Goal: Information Seeking & Learning: Find specific page/section

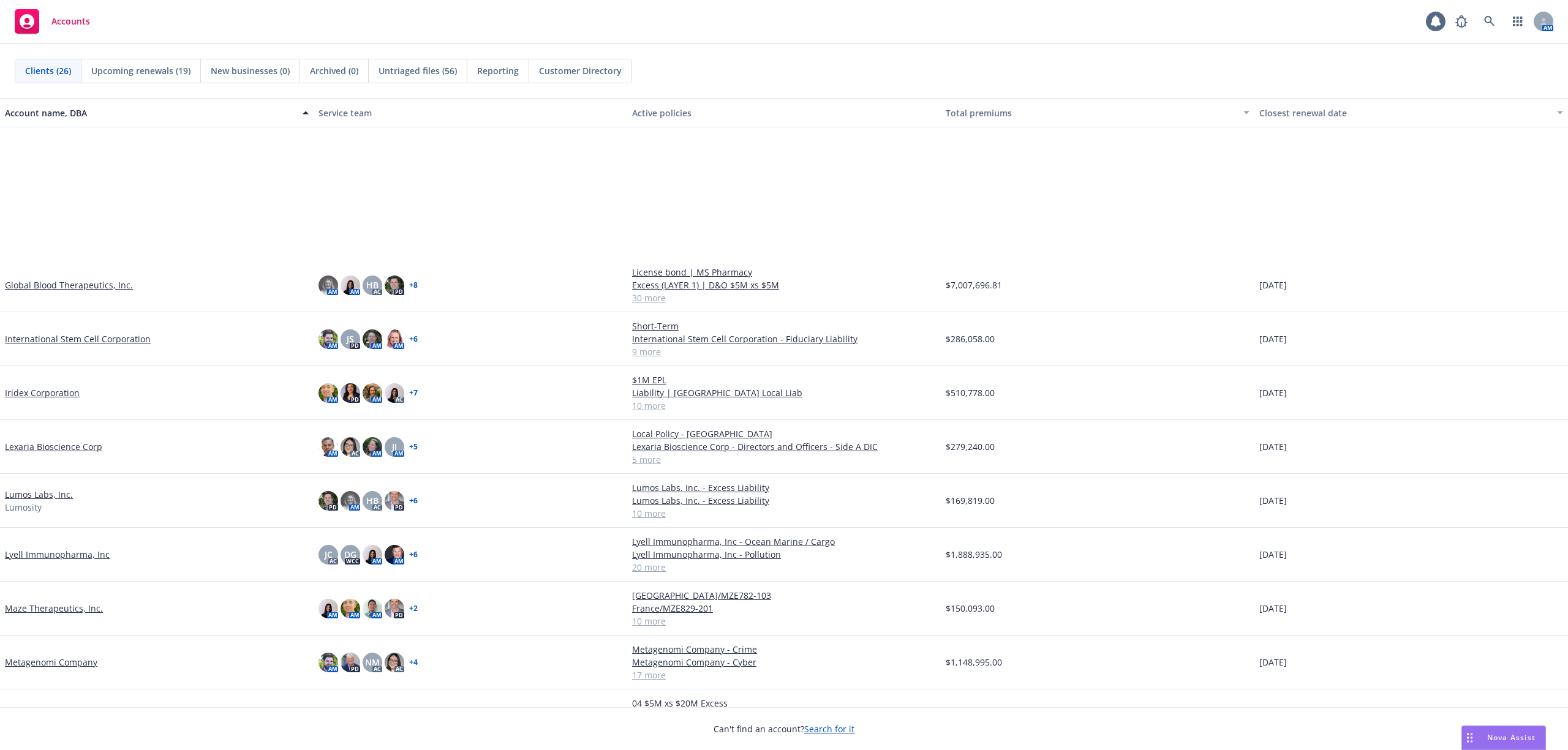
scroll to position [653, 0]
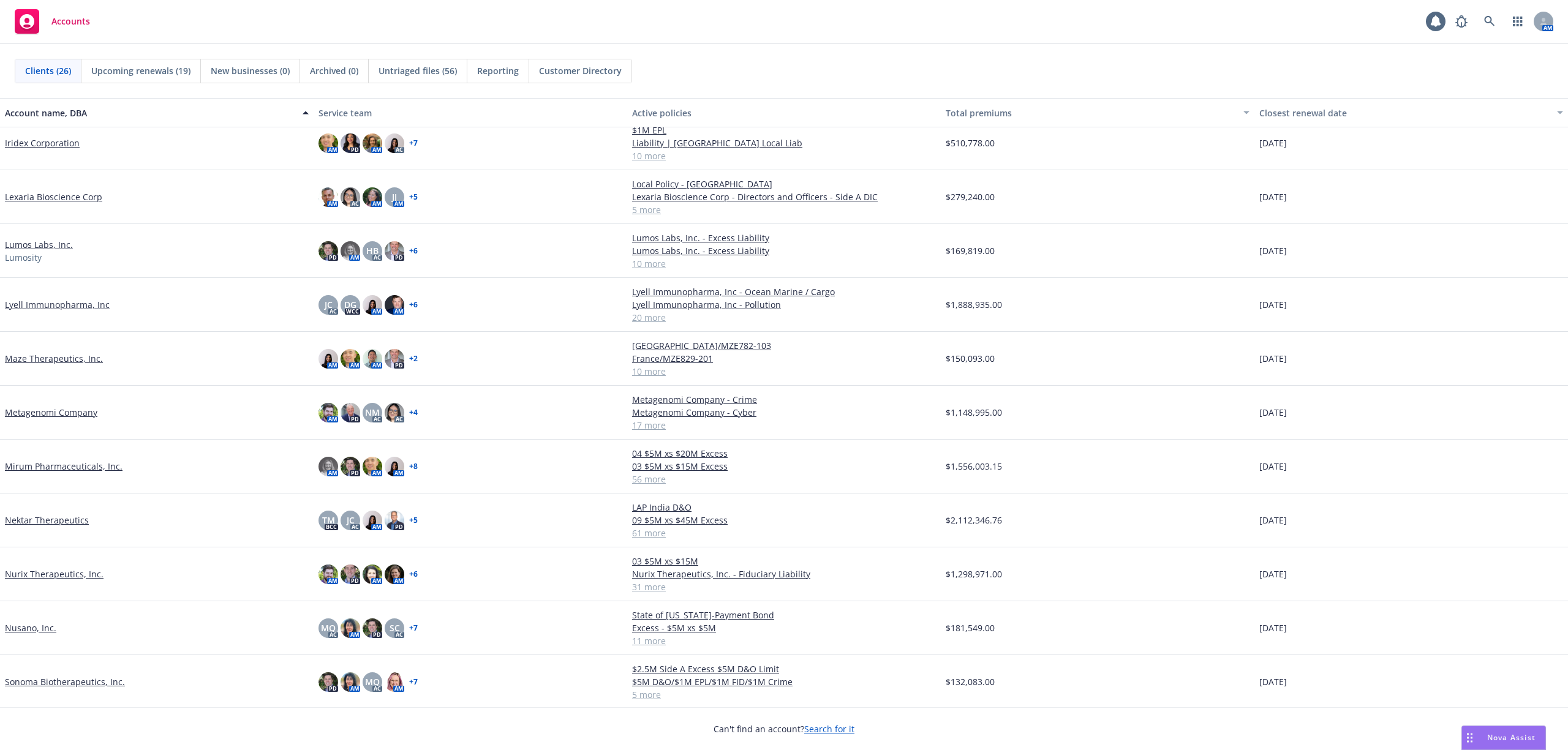
click at [37, 356] on link "Maze Therapeutics, Inc." at bounding box center [54, 359] width 98 height 13
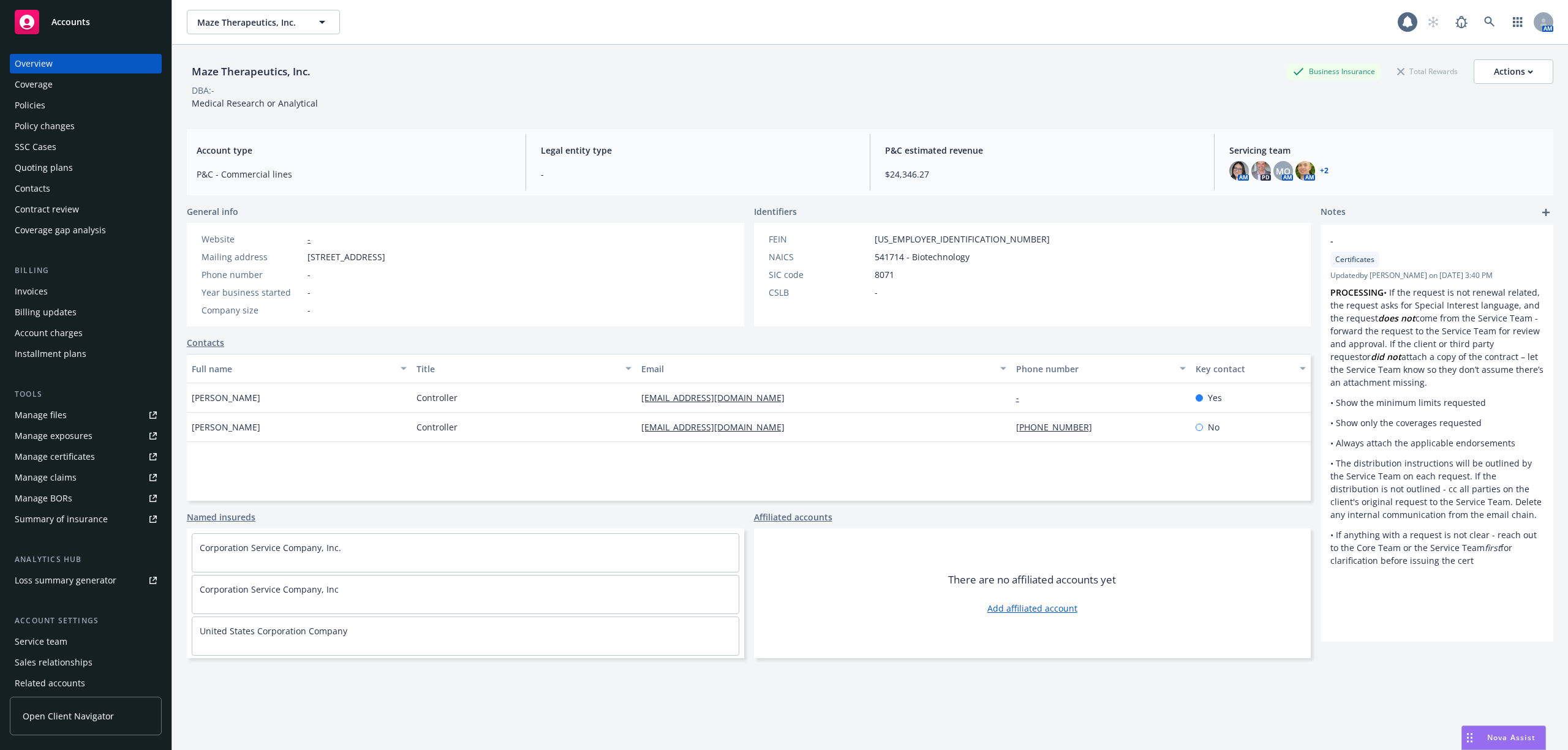
click at [49, 101] on div "Policies" at bounding box center [85, 105] width 142 height 20
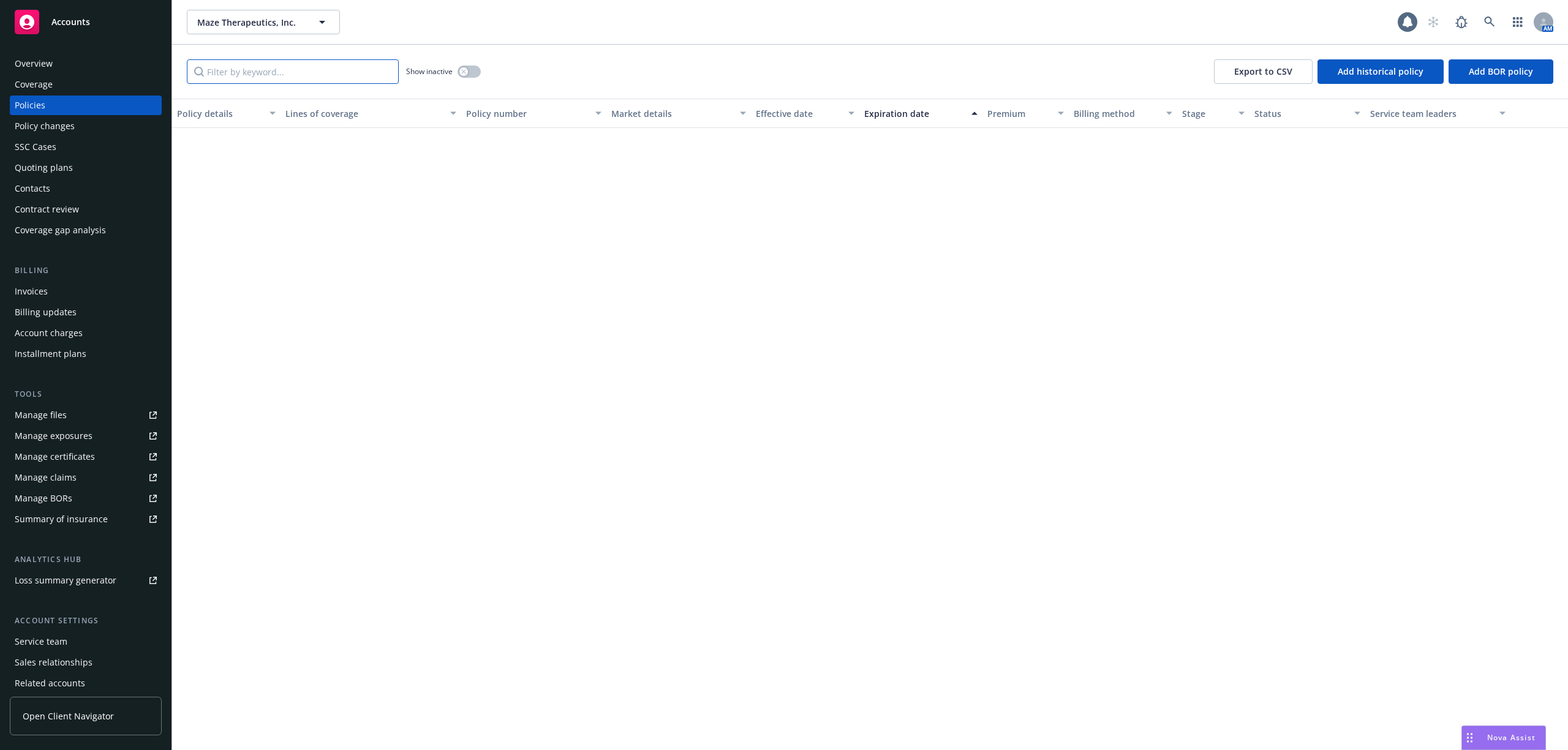
click at [324, 62] on input "Filter by keyword..." at bounding box center [293, 72] width 212 height 24
type input "produ"
click at [1497, 25] on link at bounding box center [1490, 22] width 24 height 24
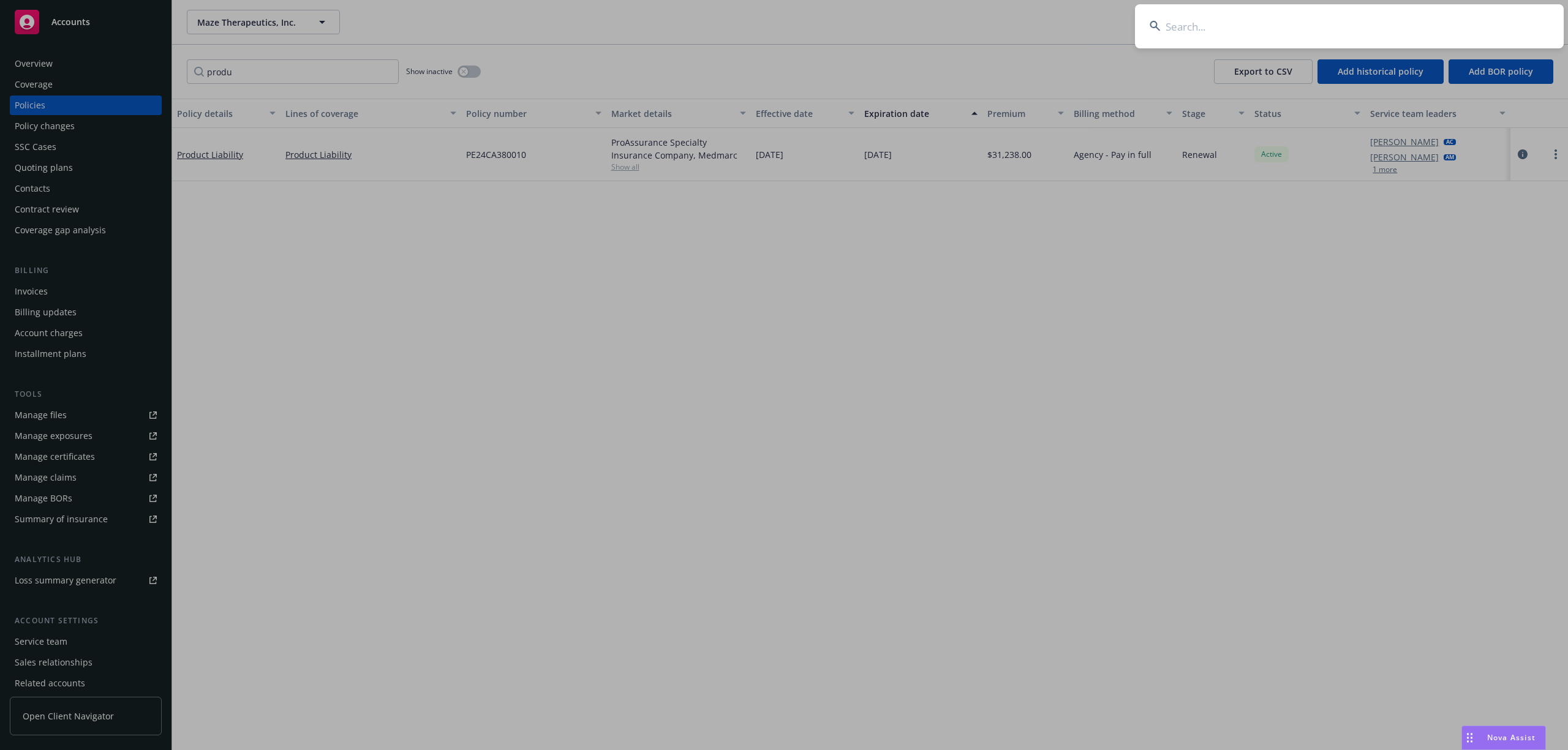
click at [1349, 33] on input at bounding box center [1349, 26] width 429 height 44
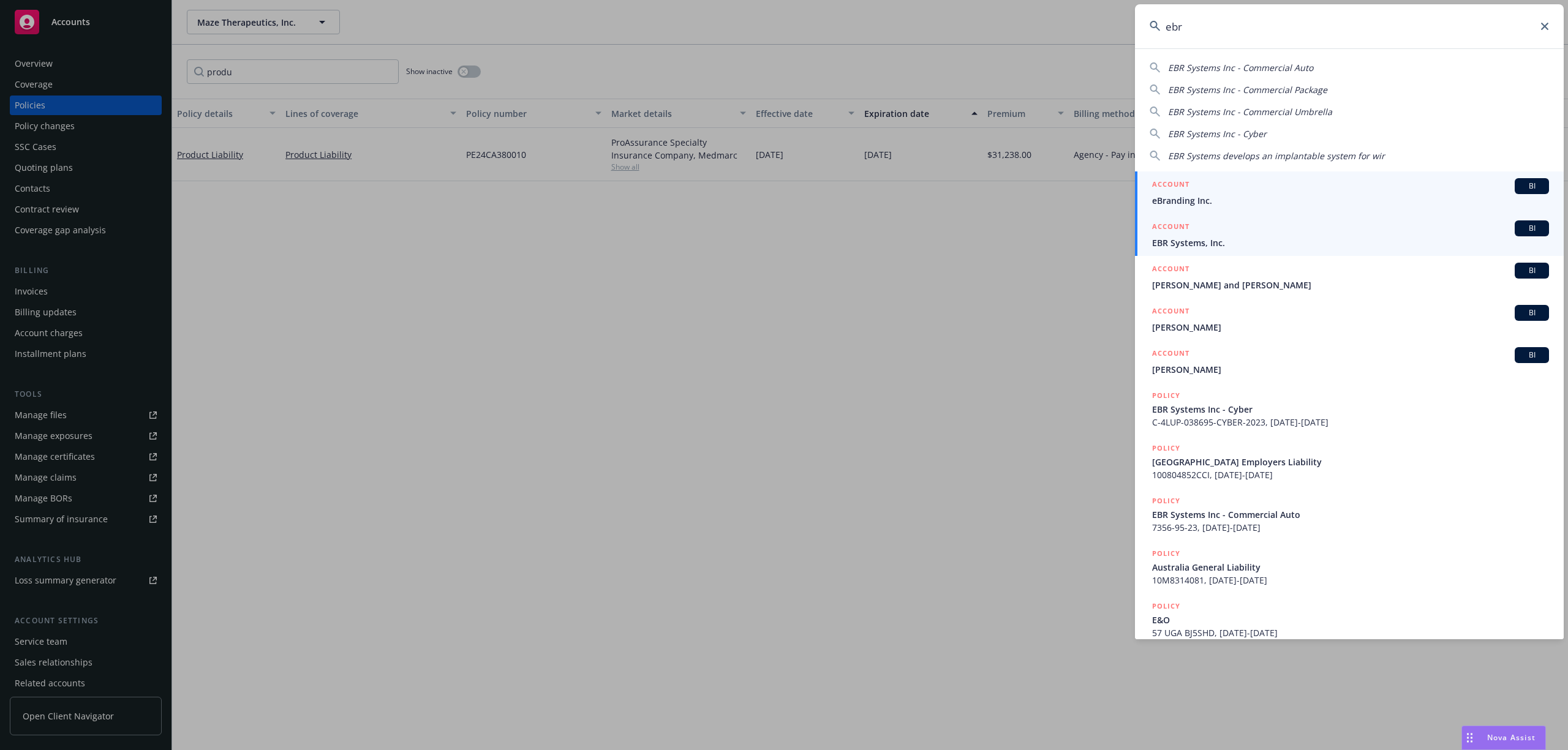
type input "ebr"
click at [1229, 250] on link "ACCOUNT BI EBR Systems, Inc." at bounding box center [1349, 235] width 429 height 42
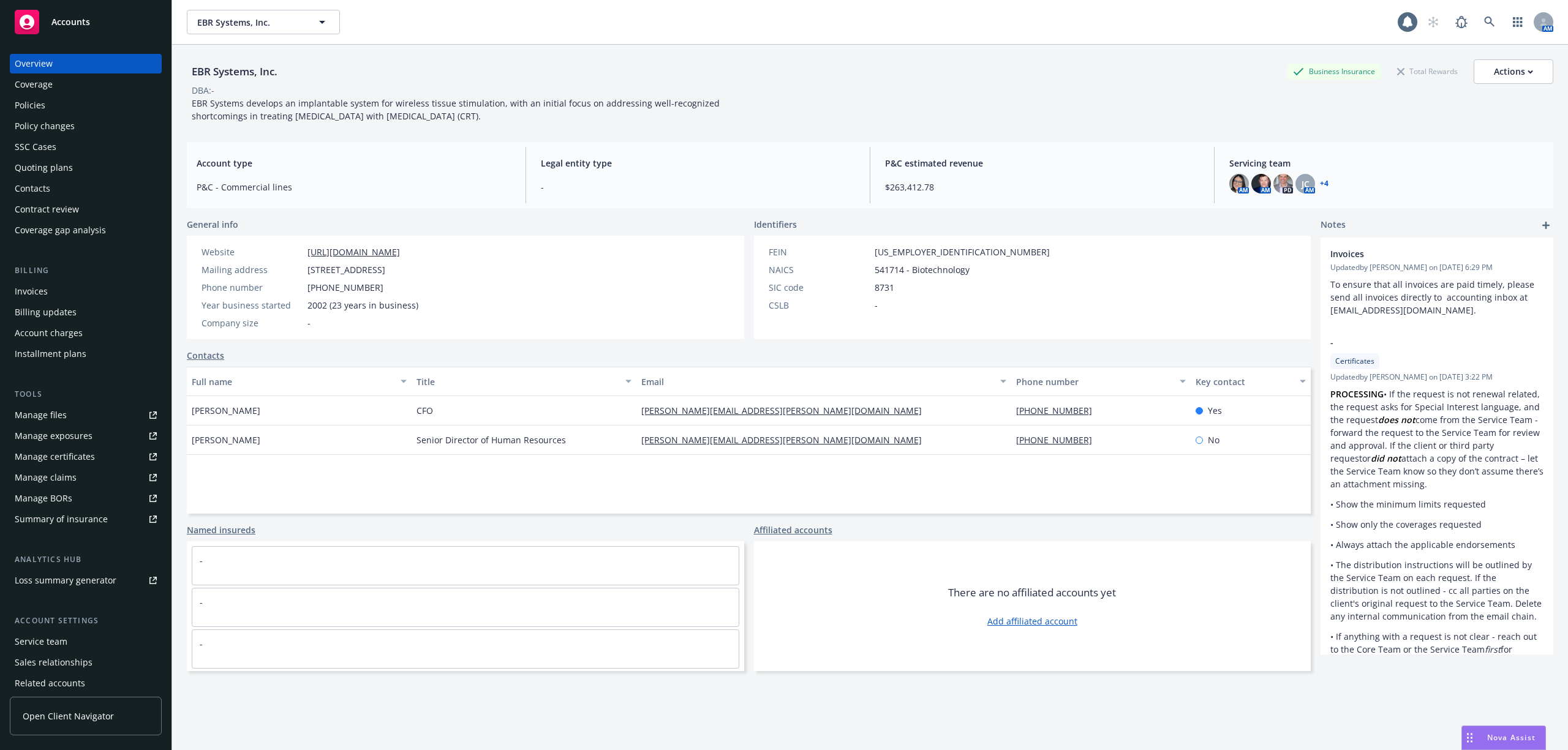
click at [47, 103] on div "Policies" at bounding box center [85, 105] width 142 height 20
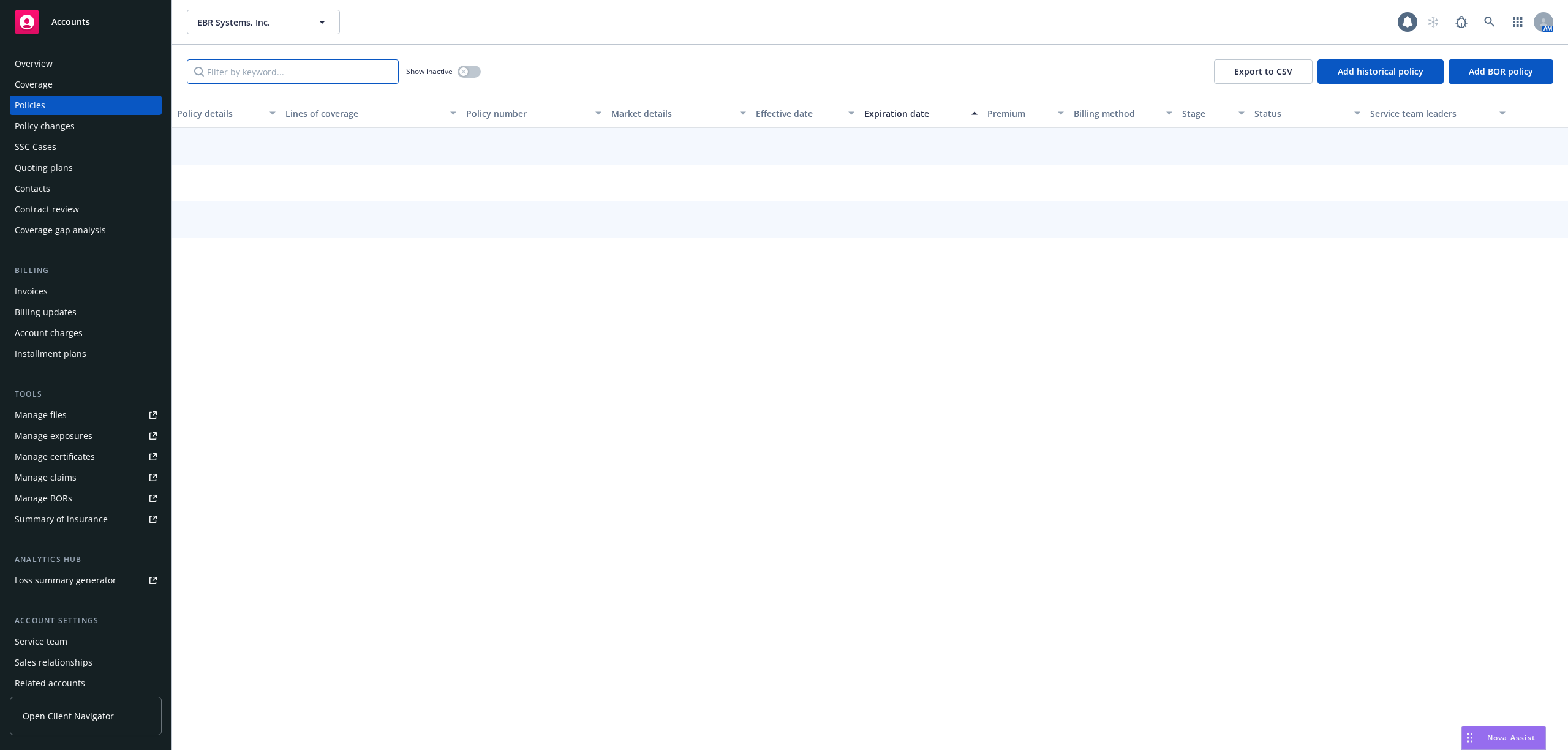
click at [328, 74] on input "Filter by keyword..." at bounding box center [293, 72] width 212 height 24
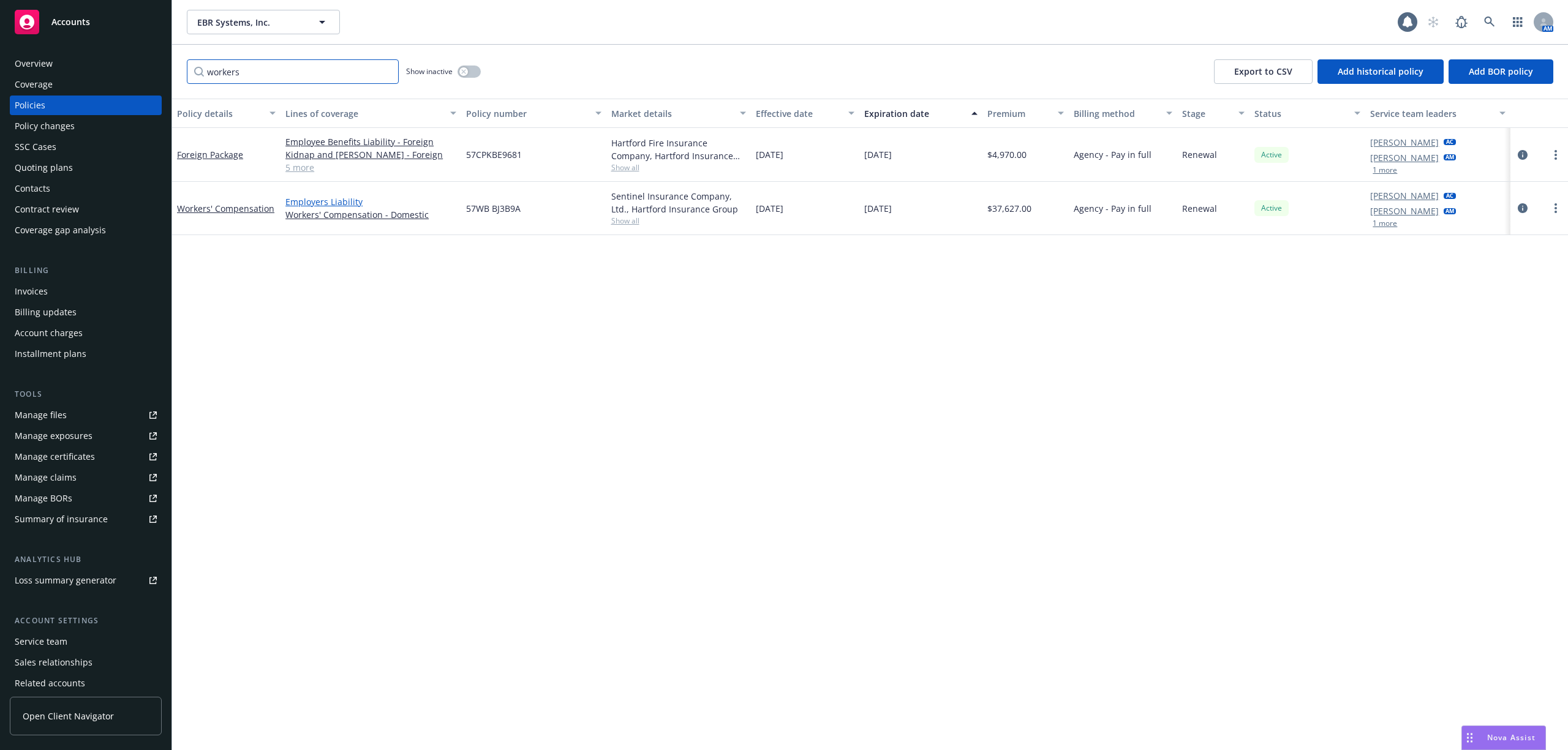
type input "workers"
click at [328, 201] on link "Employers Liability" at bounding box center [371, 202] width 171 height 13
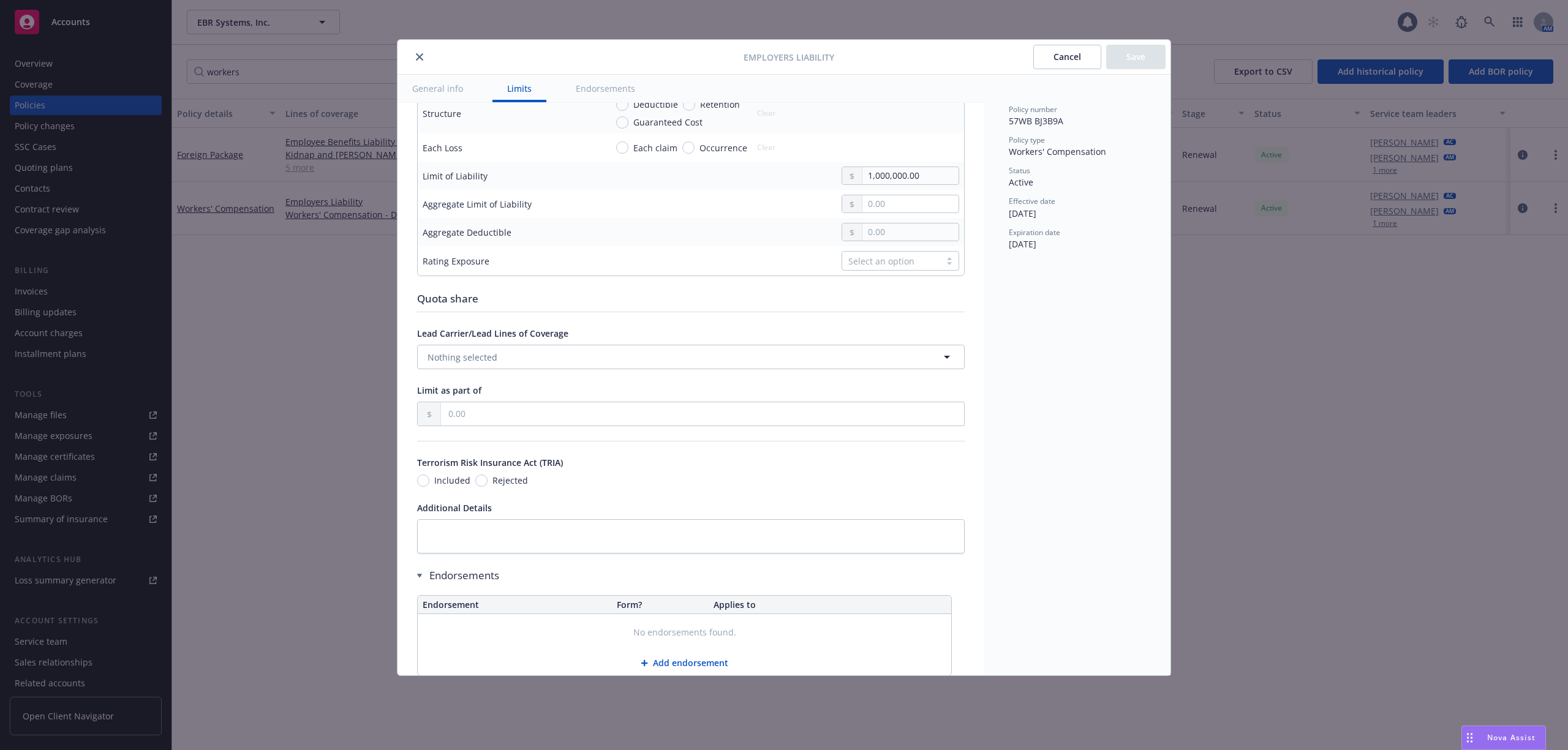
scroll to position [479, 0]
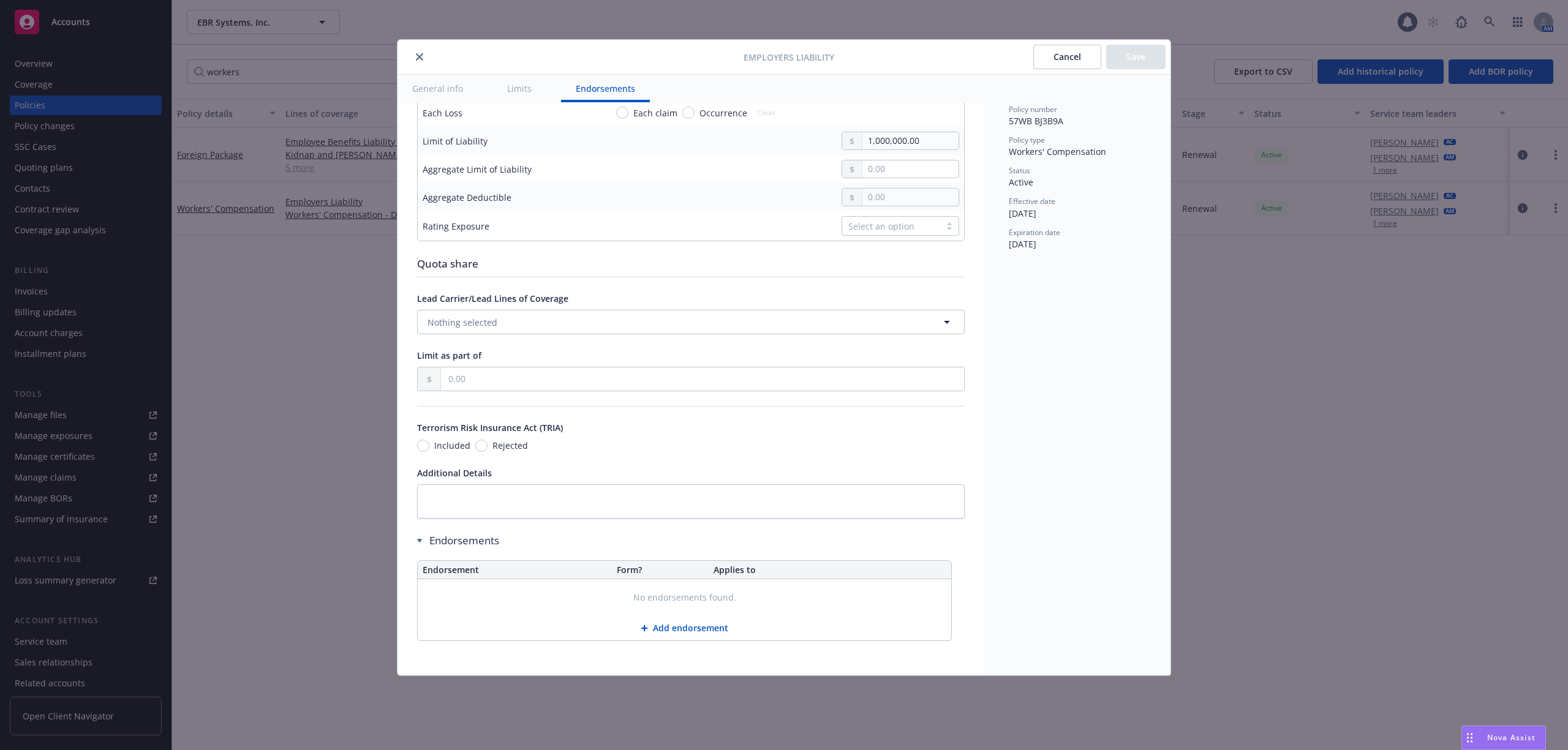
click at [1056, 59] on button "Cancel" at bounding box center [1067, 57] width 68 height 24
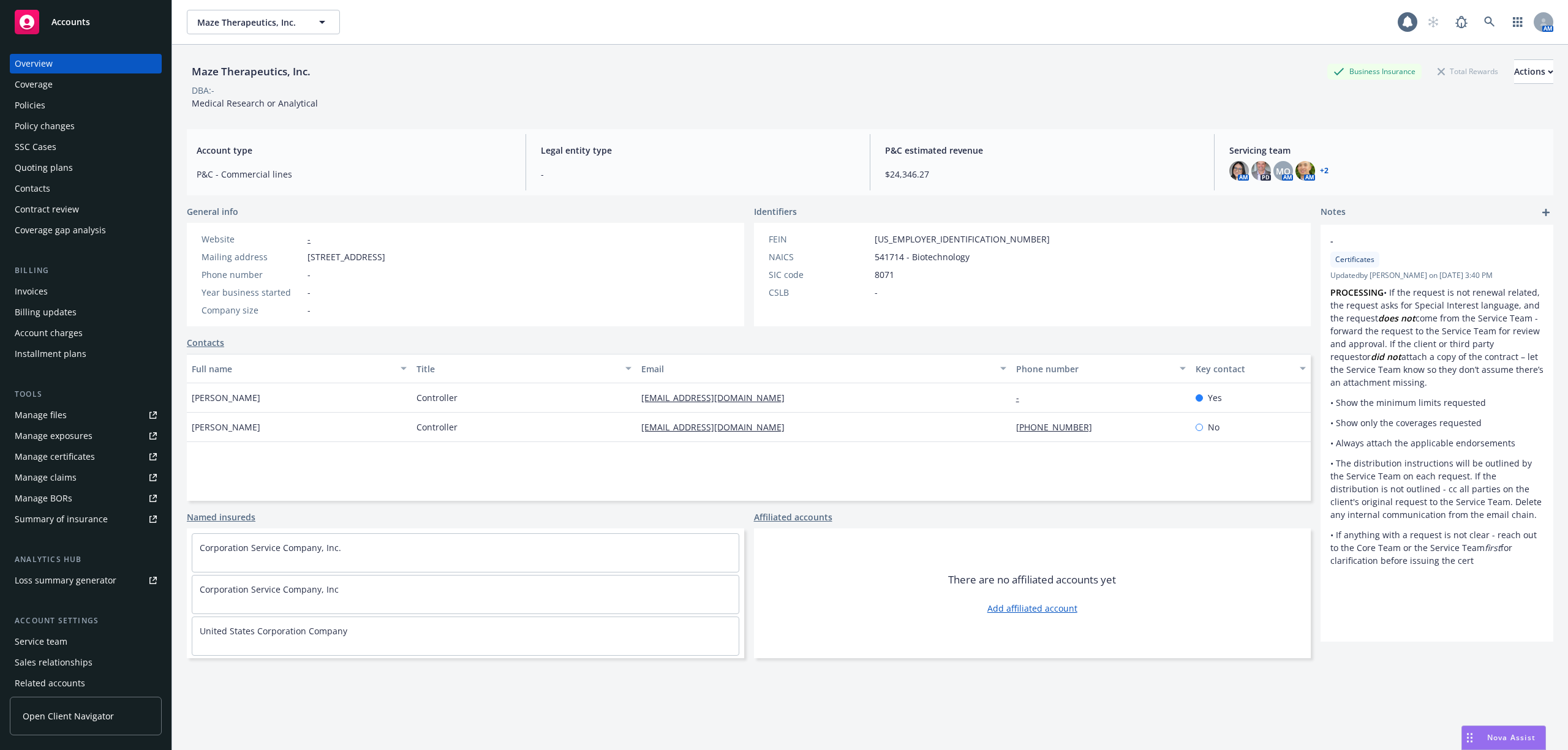
click at [67, 107] on div "Policies" at bounding box center [85, 105] width 142 height 20
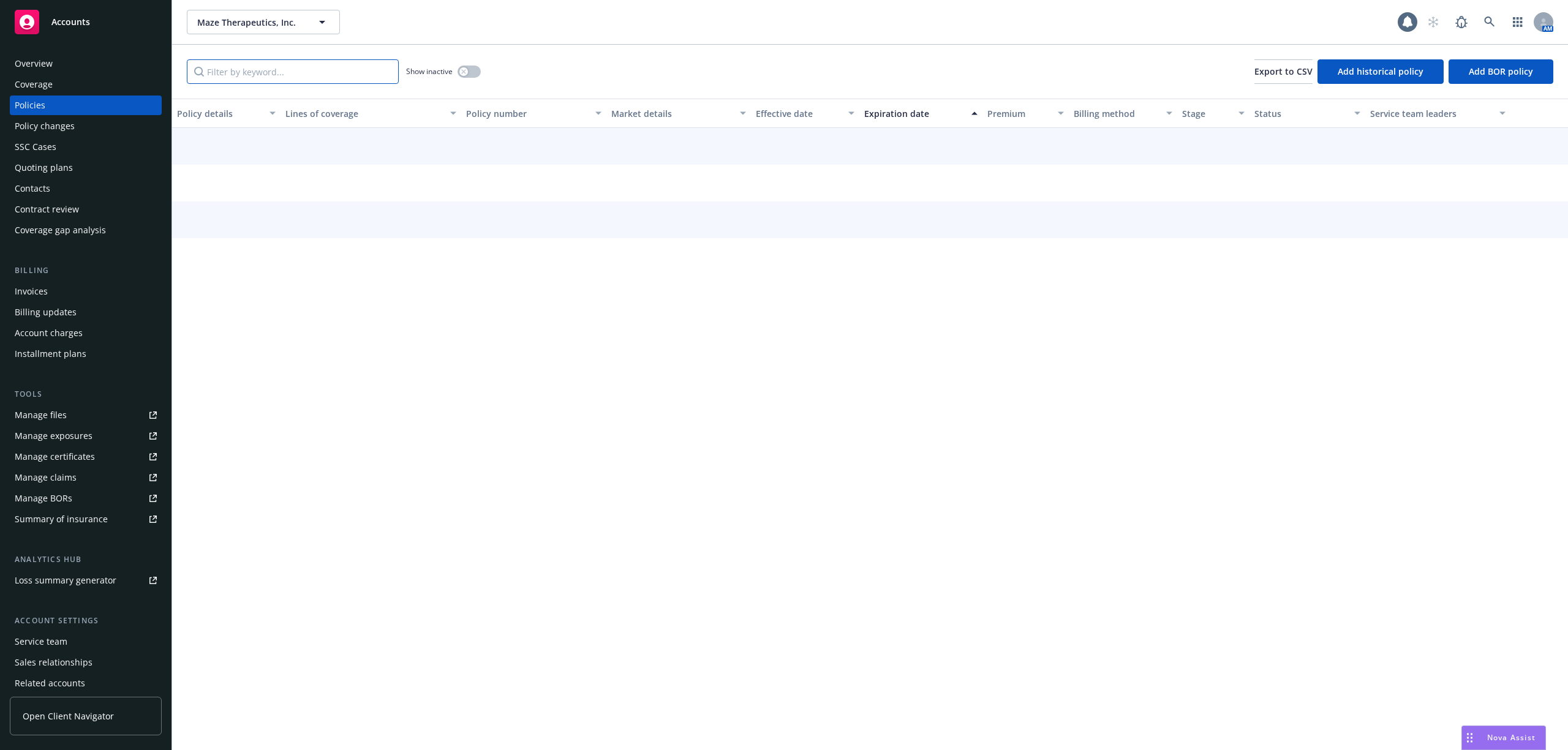
click at [279, 67] on input "Filter by keyword..." at bounding box center [293, 72] width 212 height 24
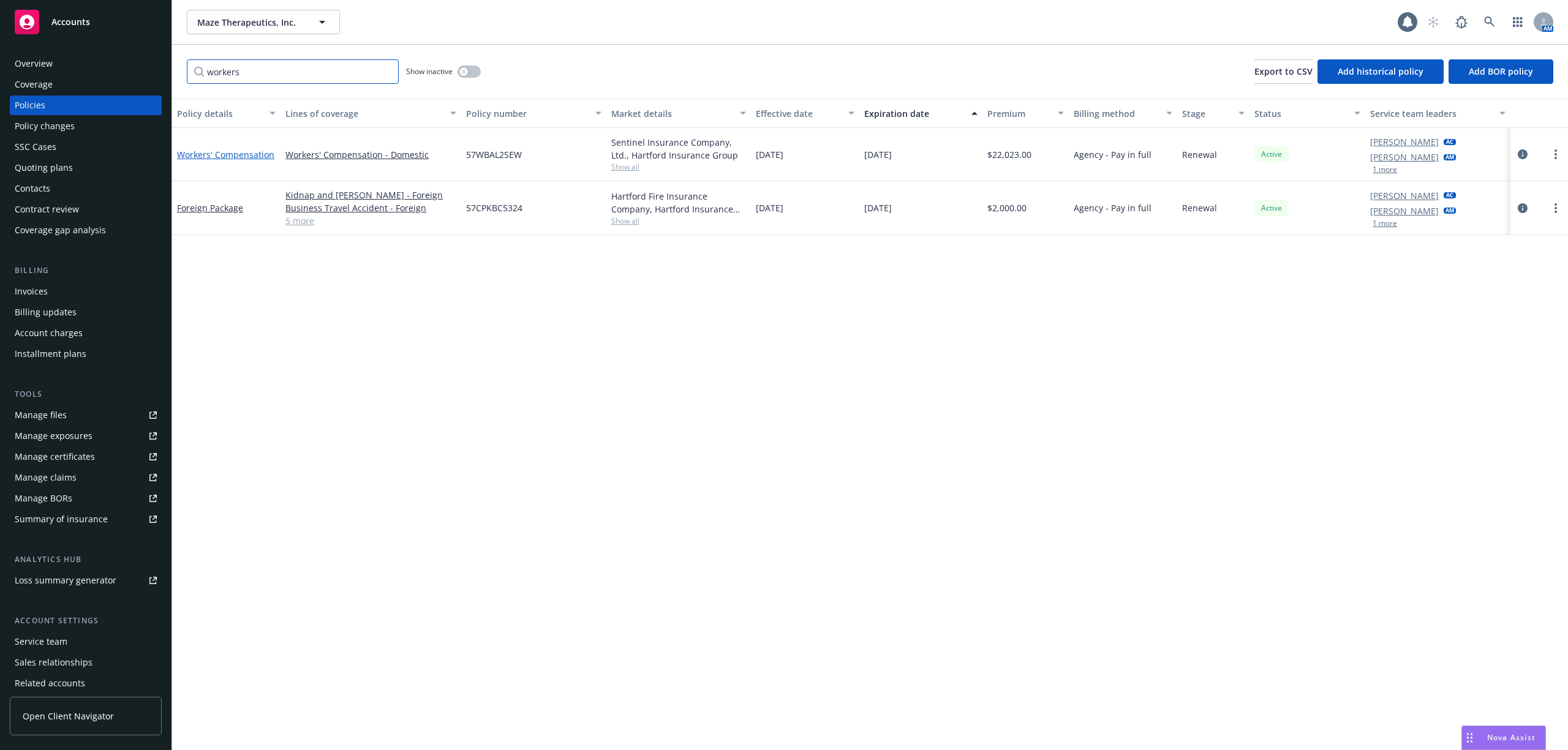
type input "workers"
click at [246, 153] on link "Workers' Compensation" at bounding box center [226, 155] width 98 height 12
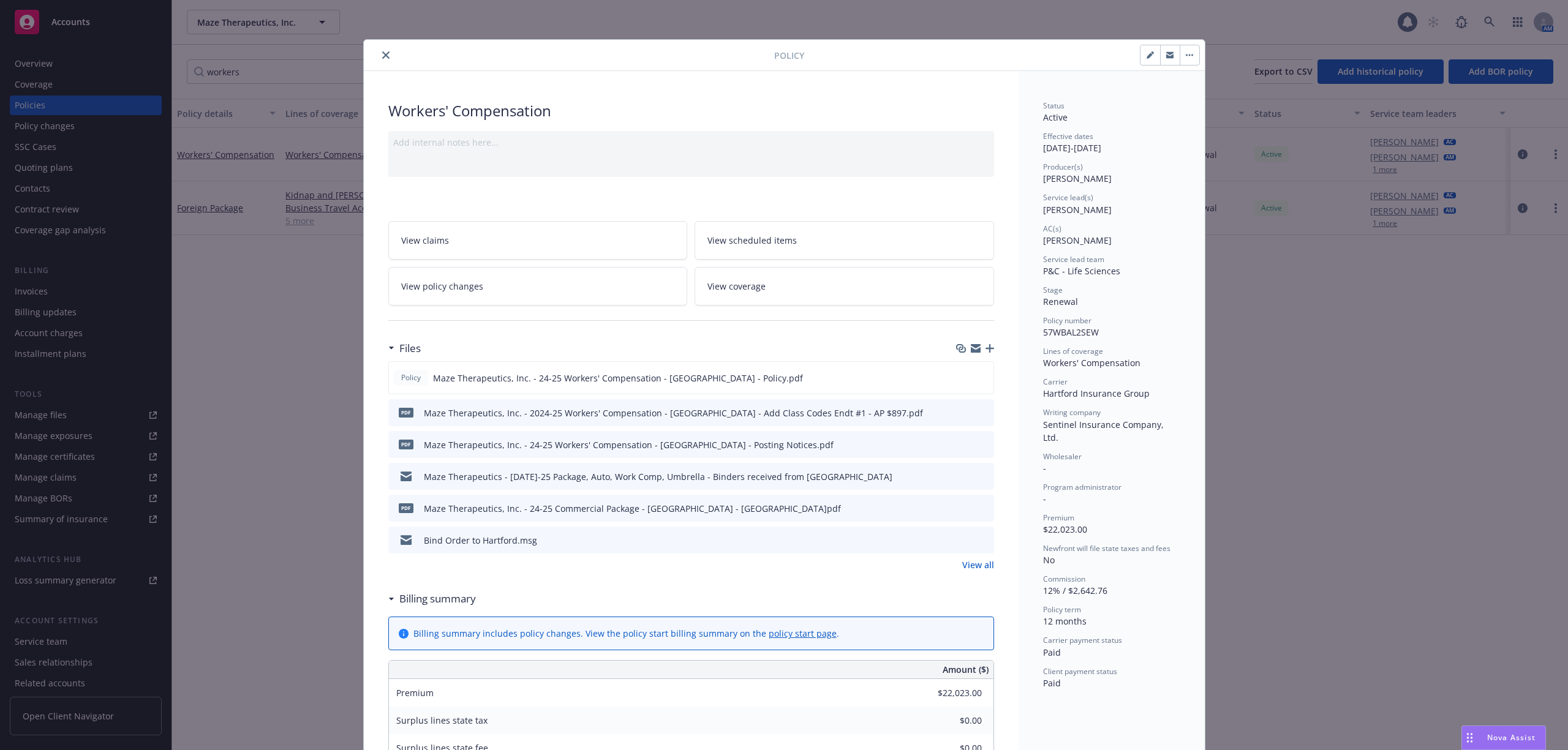
click at [451, 279] on link "View policy changes" at bounding box center [538, 286] width 300 height 38
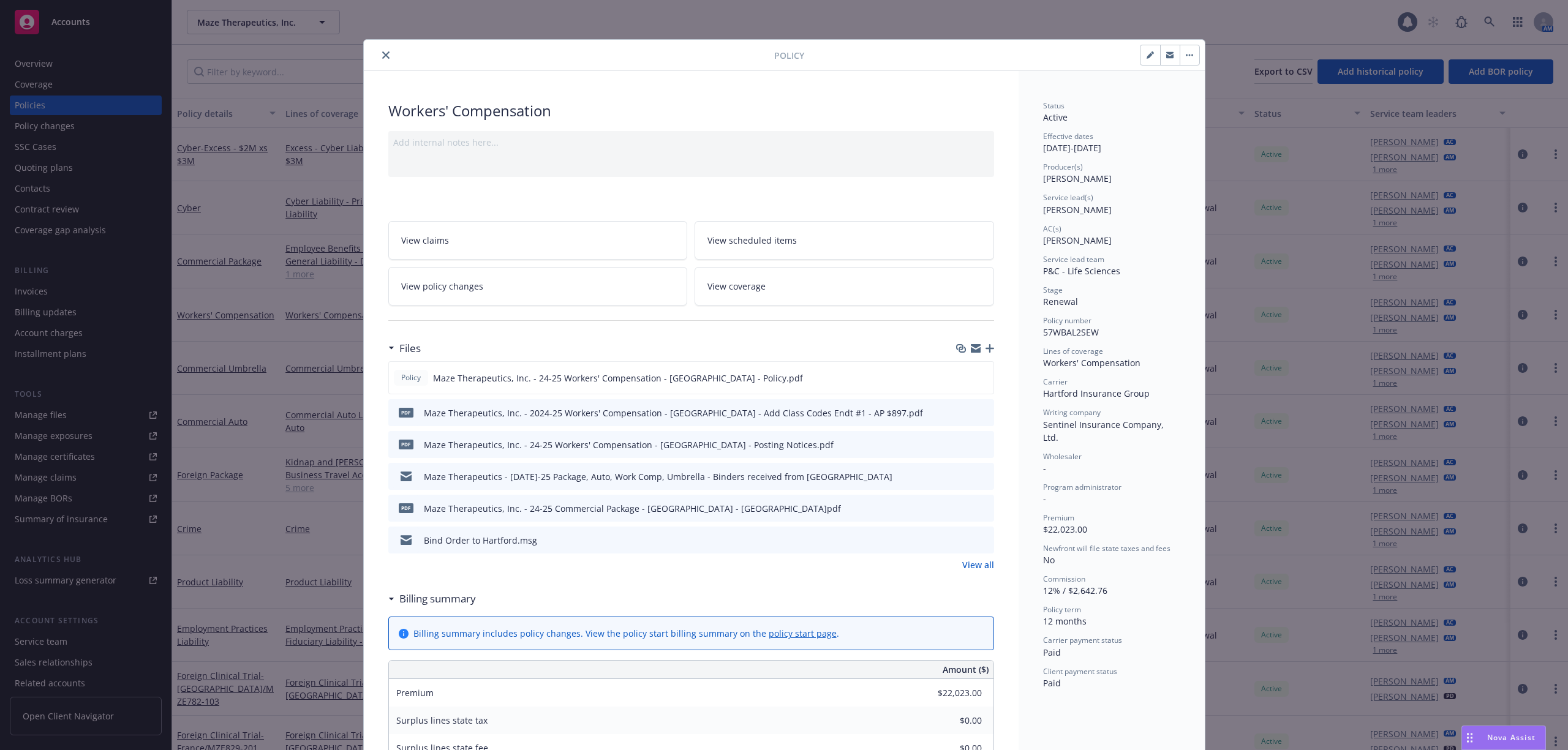
scroll to position [37, 0]
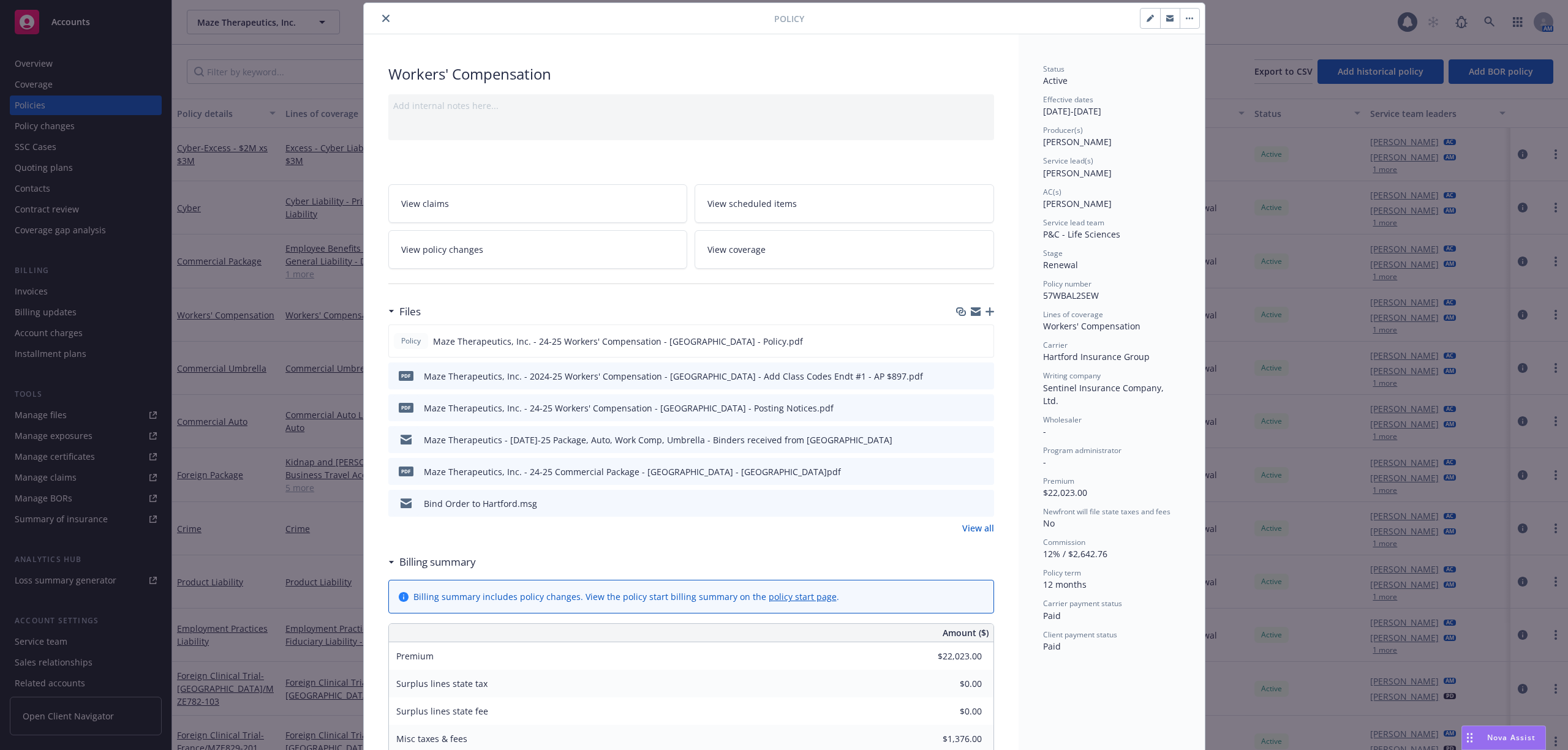
click at [382, 21] on icon "close" at bounding box center [386, 18] width 7 height 7
